Goal: Task Accomplishment & Management: Complete application form

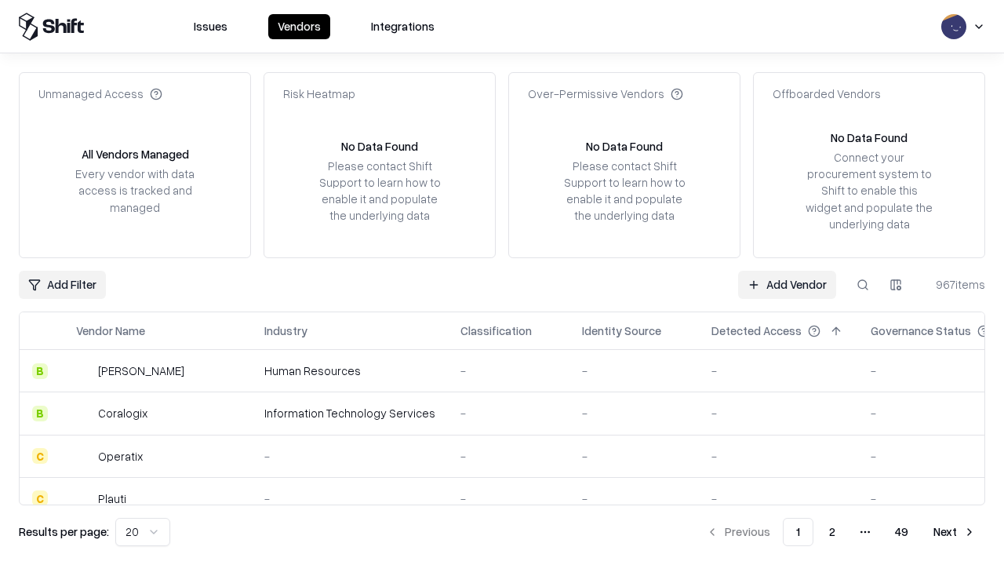
click at [787, 284] on link "Add Vendor" at bounding box center [787, 285] width 98 height 28
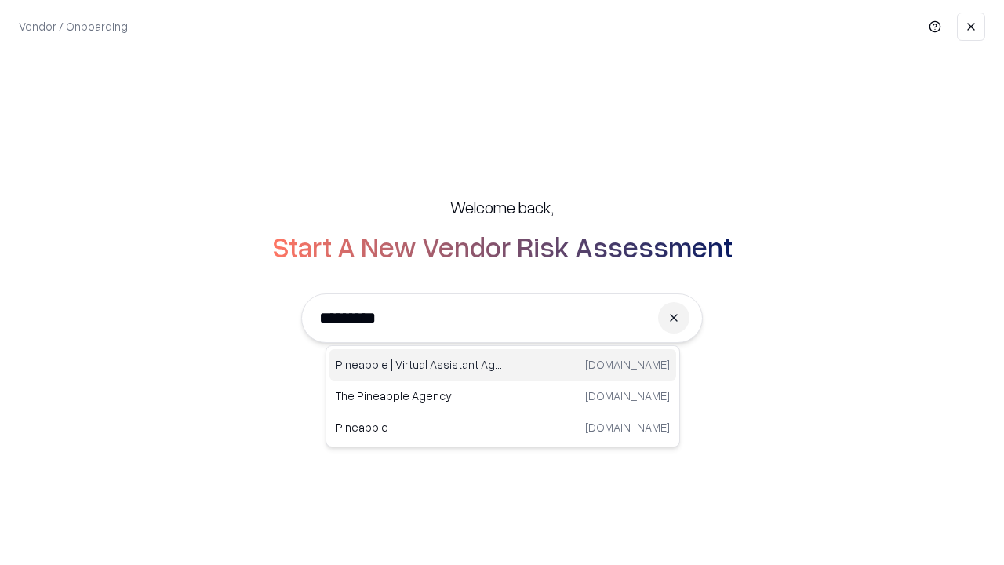
click at [503, 365] on div "Pineapple | Virtual Assistant Agency [DOMAIN_NAME]" at bounding box center [502, 364] width 347 height 31
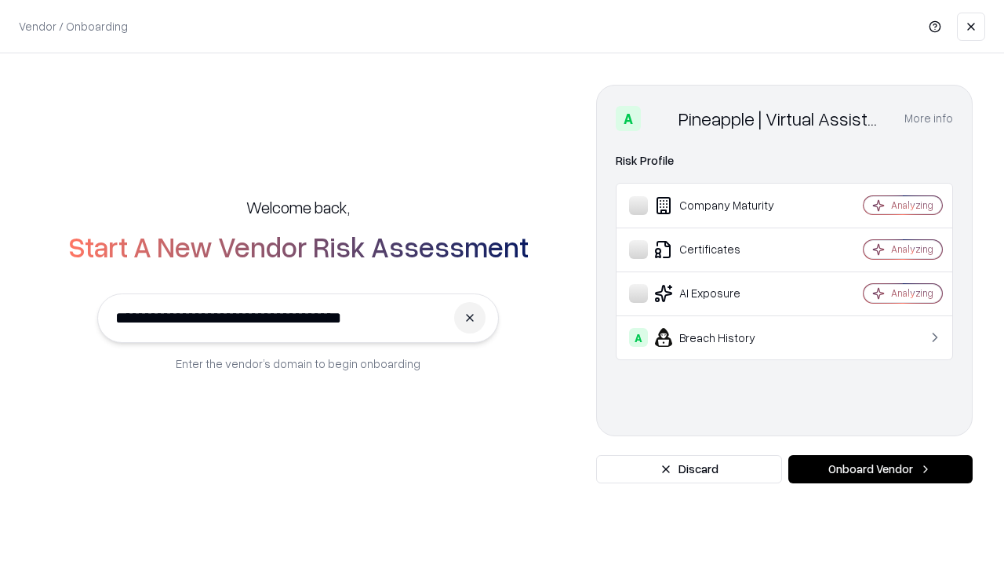
type input "**********"
click at [880, 469] on button "Onboard Vendor" at bounding box center [880, 469] width 184 height 28
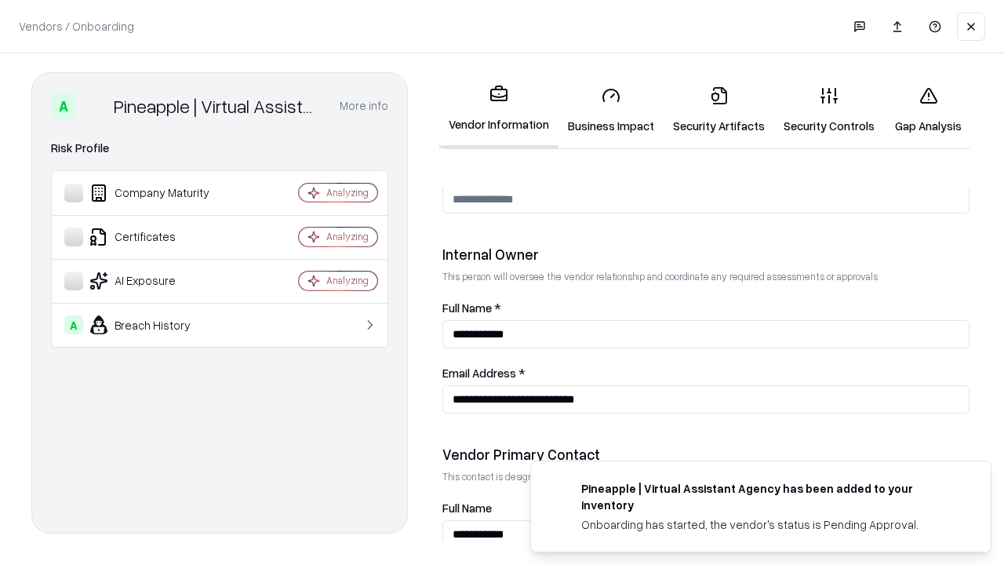
scroll to position [813, 0]
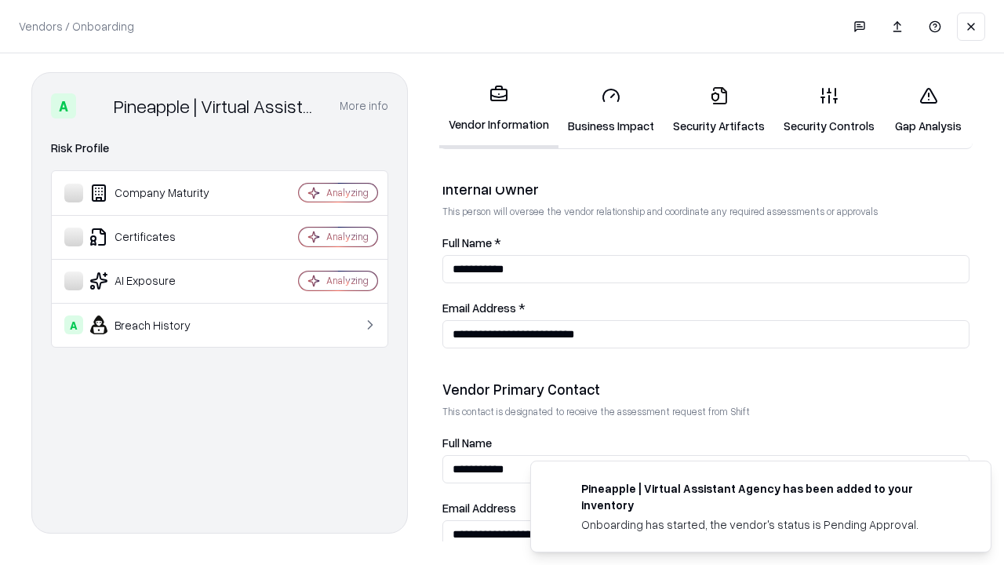
click at [611, 110] on link "Business Impact" at bounding box center [611, 110] width 105 height 73
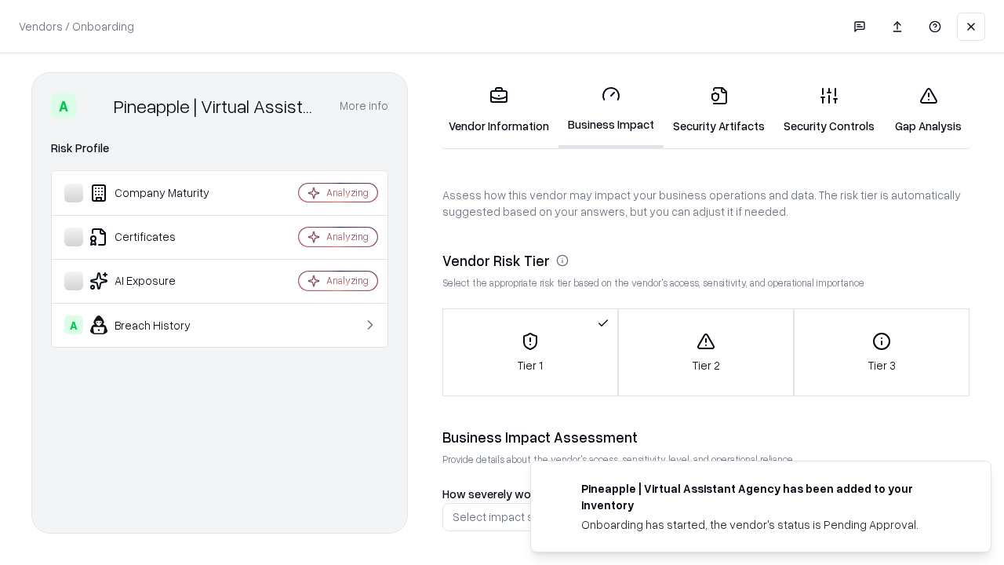
click at [928, 110] on link "Gap Analysis" at bounding box center [928, 110] width 89 height 73
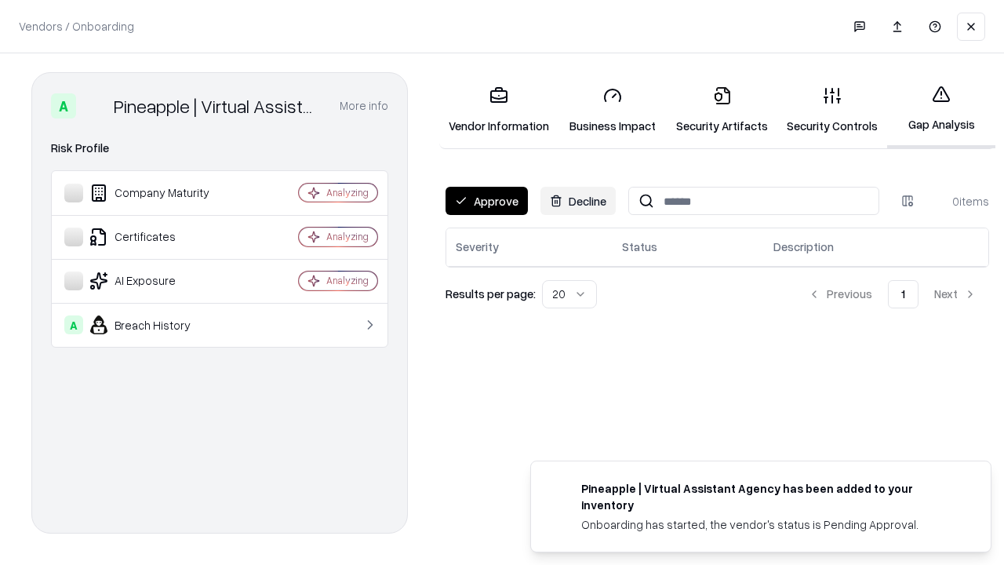
click at [486, 201] on button "Approve" at bounding box center [487, 201] width 82 height 28
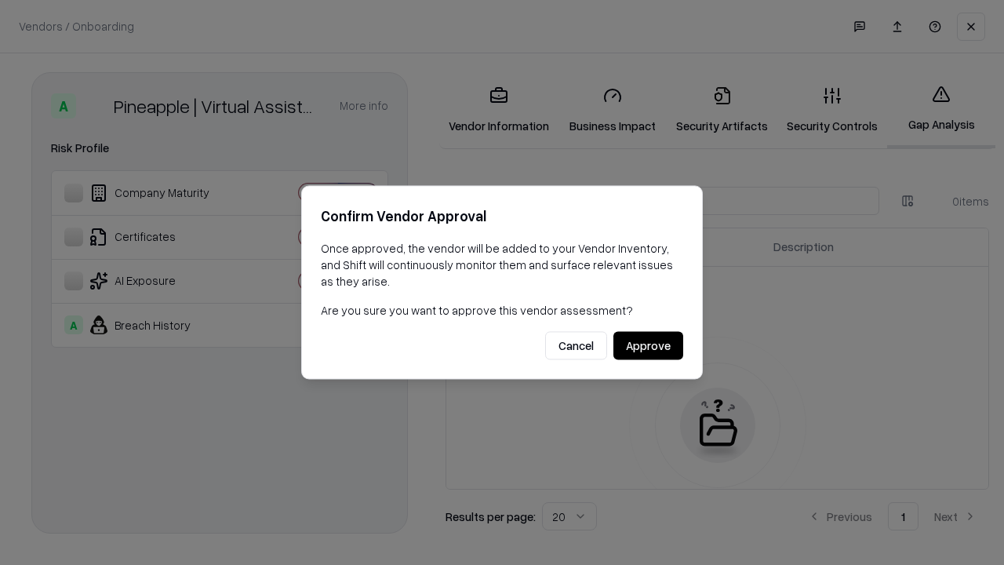
click at [648, 345] on button "Approve" at bounding box center [648, 346] width 70 height 28
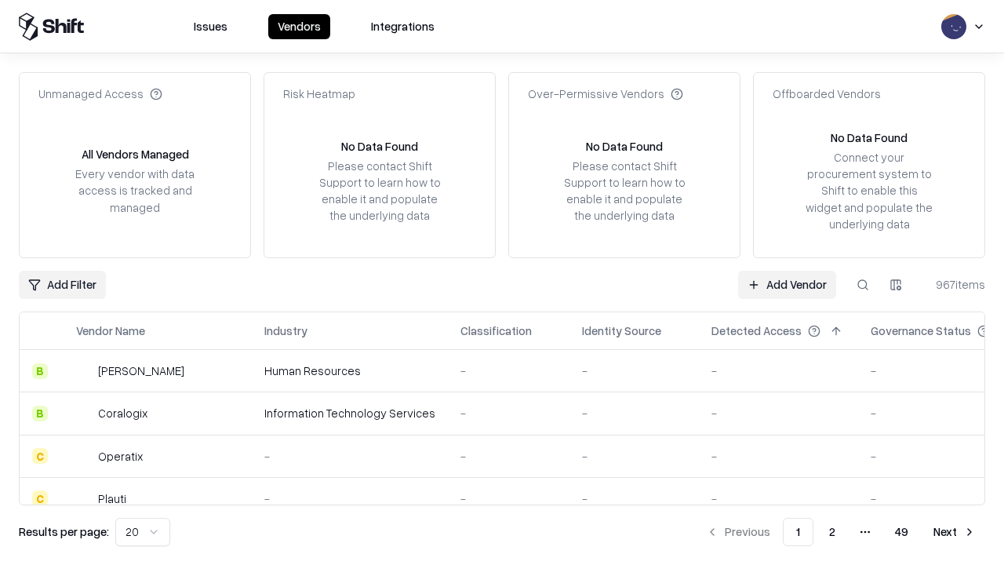
type input "**********"
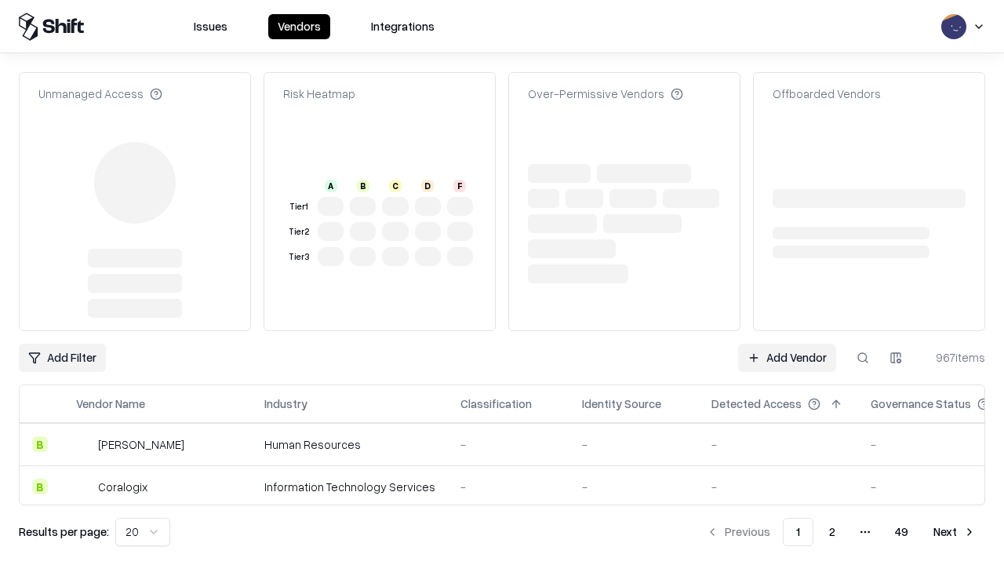
click at [787, 344] on link "Add Vendor" at bounding box center [787, 358] width 98 height 28
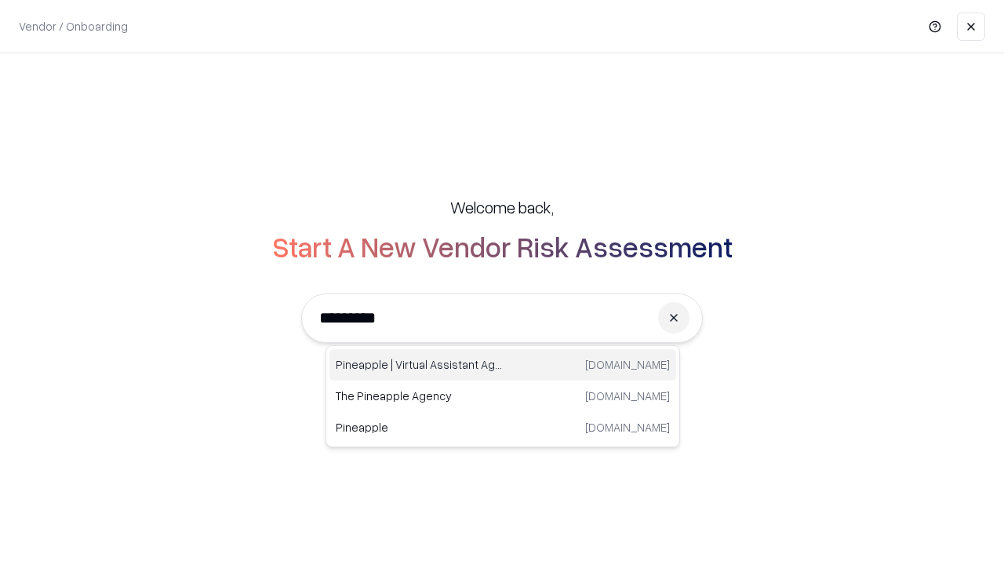
click at [503, 365] on div "Pineapple | Virtual Assistant Agency [DOMAIN_NAME]" at bounding box center [502, 364] width 347 height 31
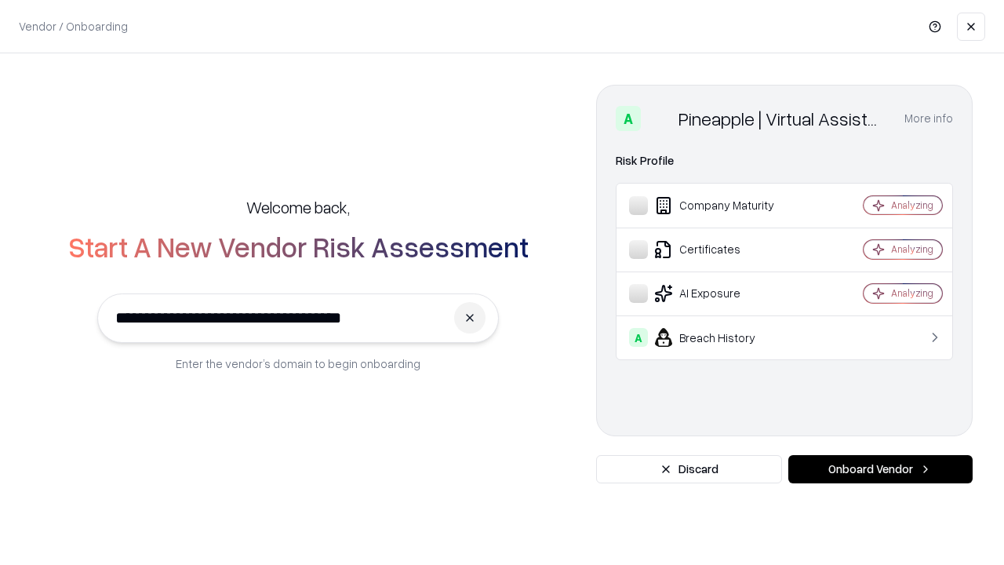
type input "**********"
click at [880, 469] on button "Onboard Vendor" at bounding box center [880, 469] width 184 height 28
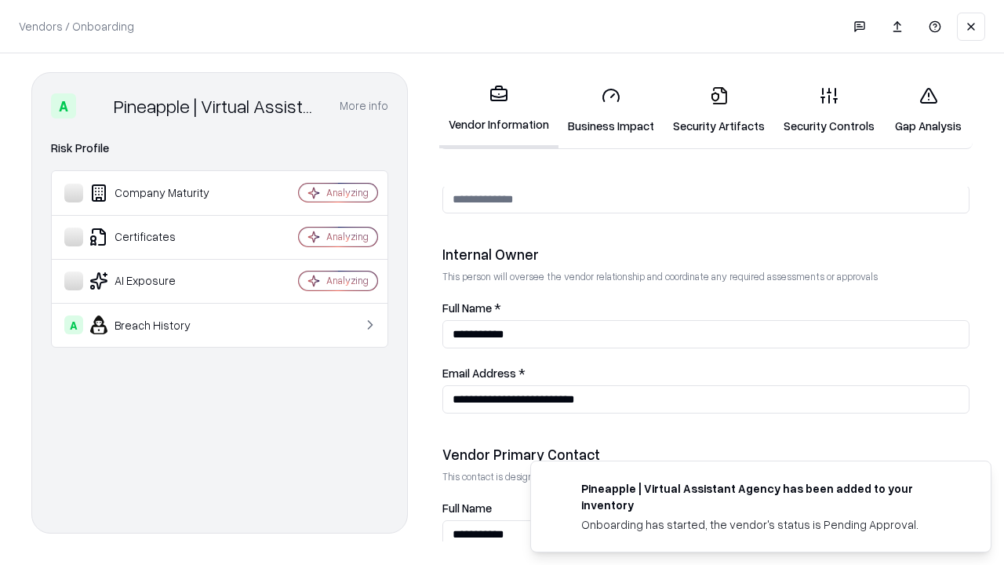
scroll to position [813, 0]
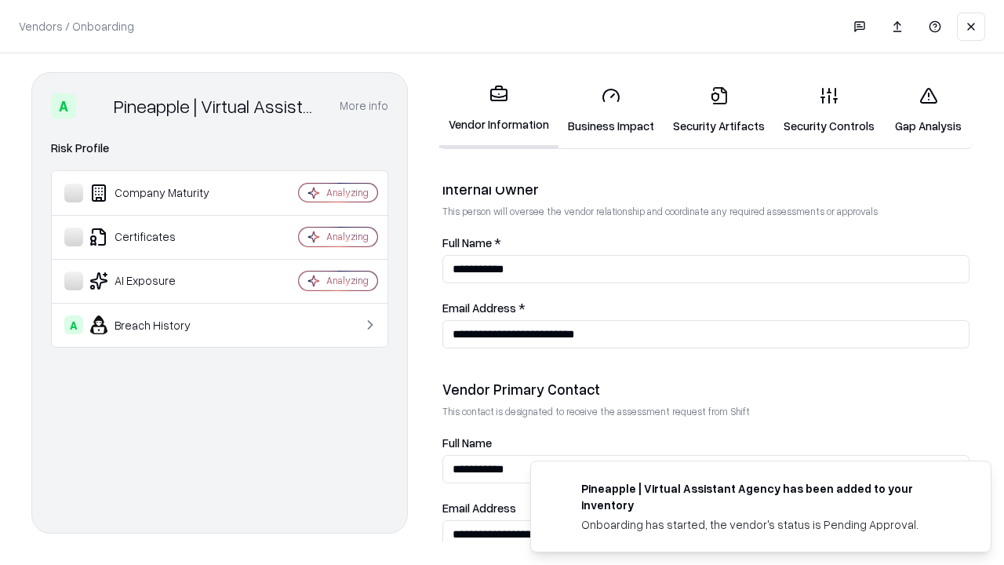
click at [928, 110] on link "Gap Analysis" at bounding box center [928, 110] width 89 height 73
